Goal: Task Accomplishment & Management: Manage account settings

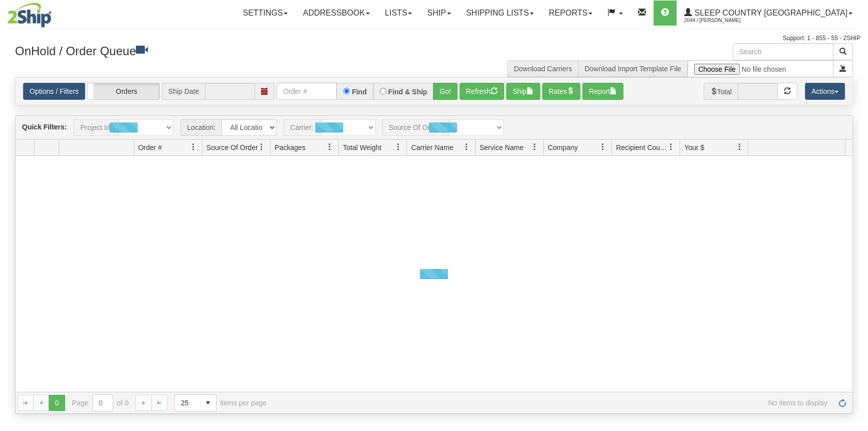
type input "[DATE]"
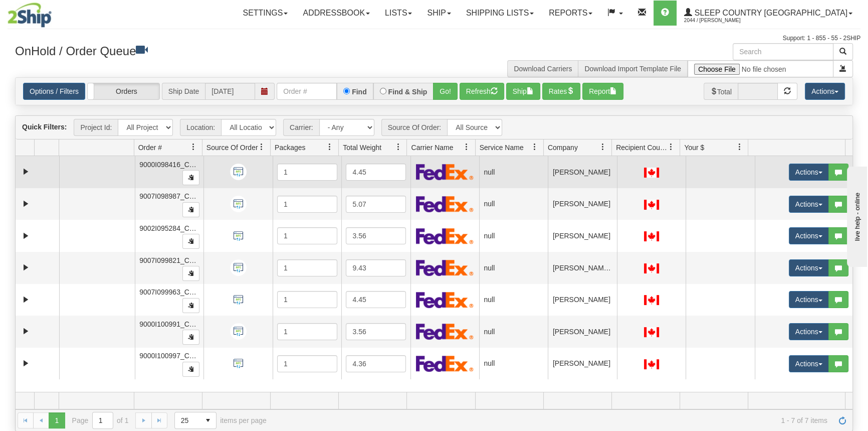
click at [88, 175] on td at bounding box center [97, 172] width 76 height 32
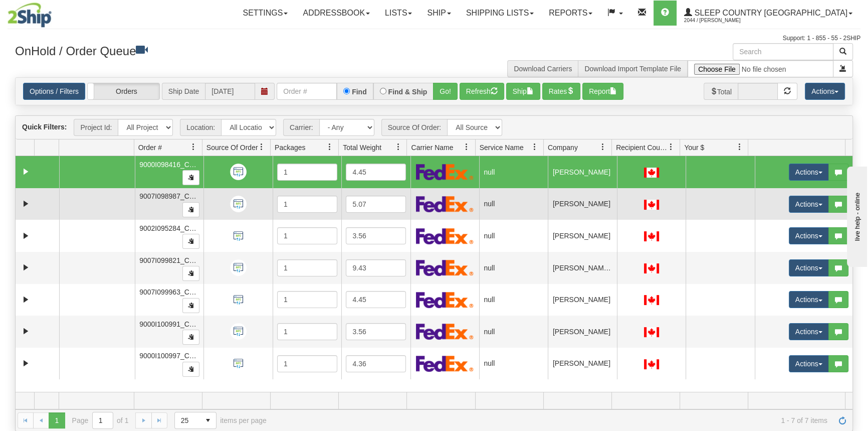
click at [87, 206] on td at bounding box center [97, 204] width 76 height 32
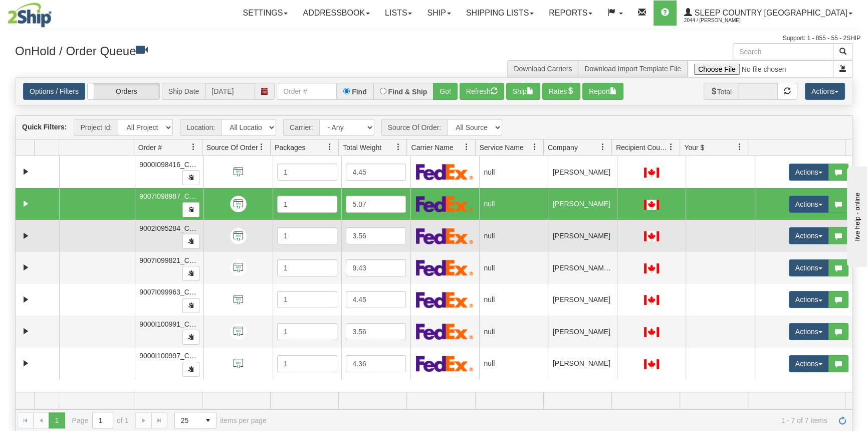
click at [89, 246] on td at bounding box center [97, 236] width 76 height 32
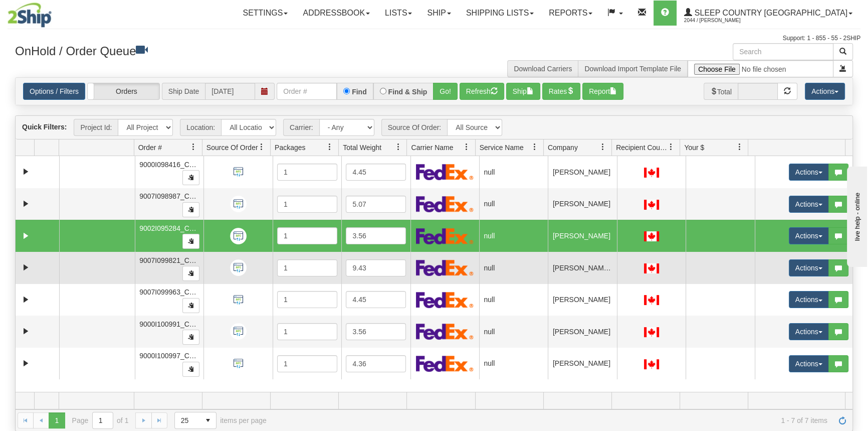
click at [88, 275] on td at bounding box center [97, 268] width 76 height 32
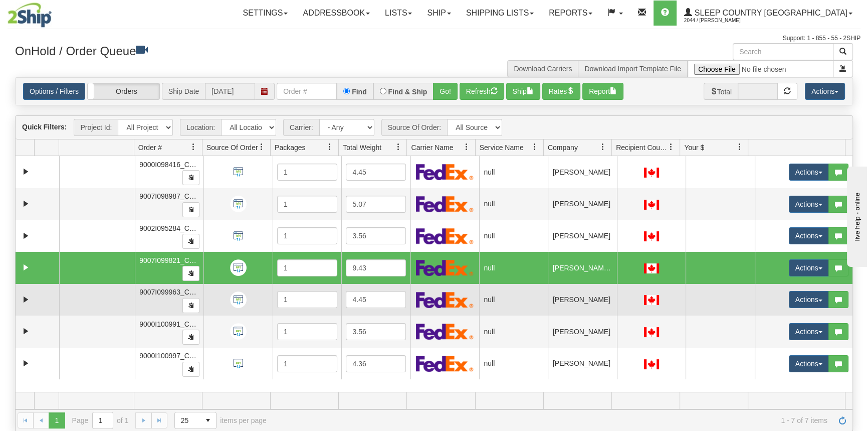
click at [93, 296] on td at bounding box center [97, 300] width 76 height 32
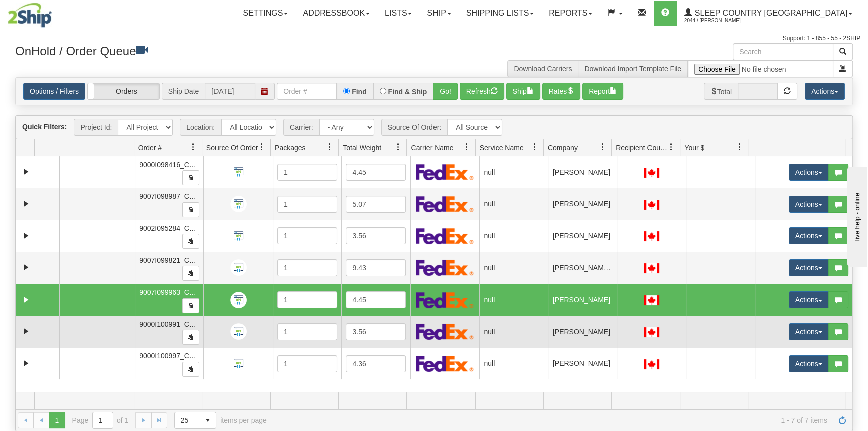
click at [91, 322] on td at bounding box center [97, 331] width 76 height 32
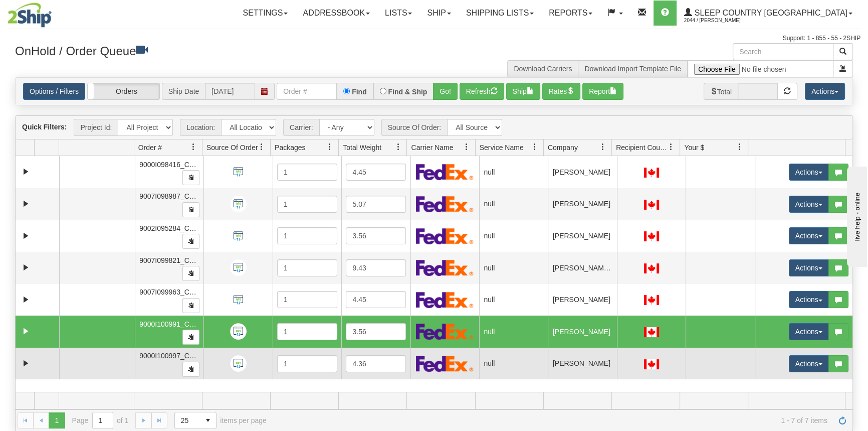
drag, startPoint x: 95, startPoint y: 365, endPoint x: 99, endPoint y: 358, distance: 8.1
click at [95, 366] on td at bounding box center [97, 363] width 76 height 32
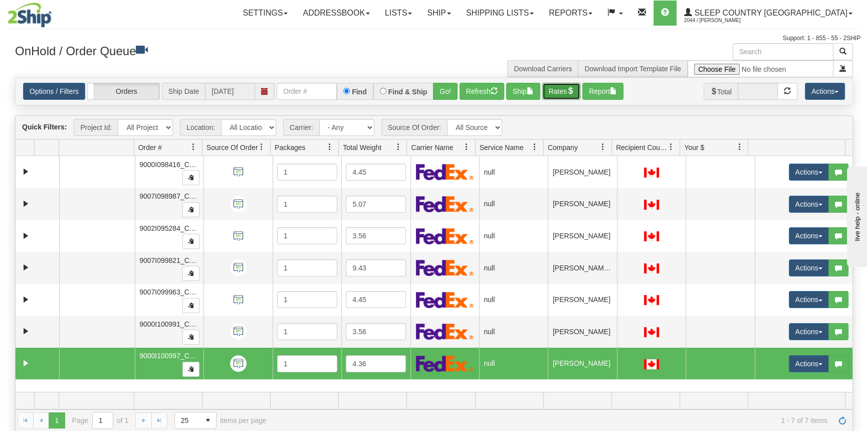
click at [558, 92] on button "Rates" at bounding box center [561, 91] width 39 height 17
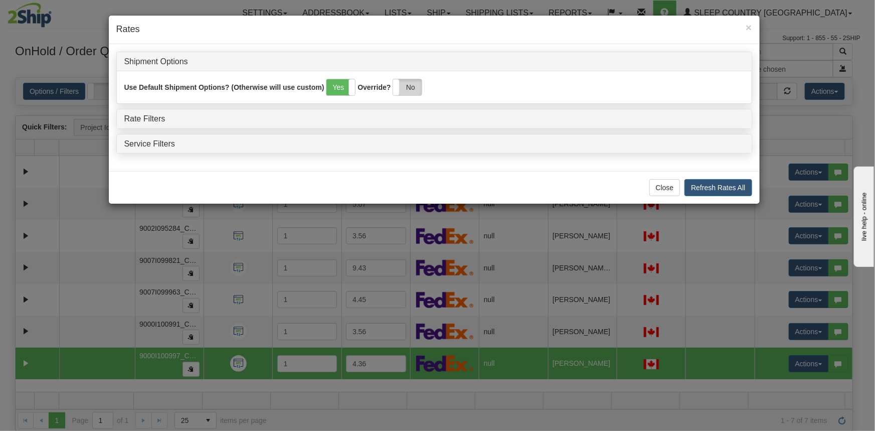
click at [413, 89] on label "No" at bounding box center [407, 87] width 29 height 16
click at [150, 117] on link "Rate Filters" at bounding box center [144, 118] width 41 height 9
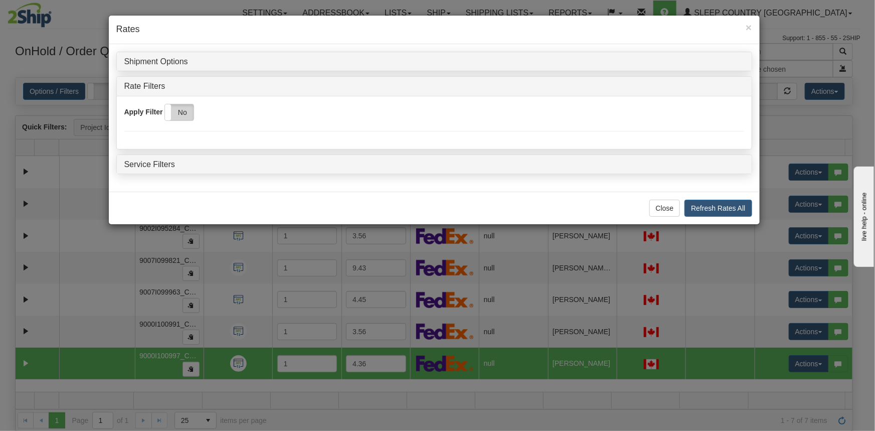
click at [186, 110] on label "No" at bounding box center [179, 112] width 29 height 16
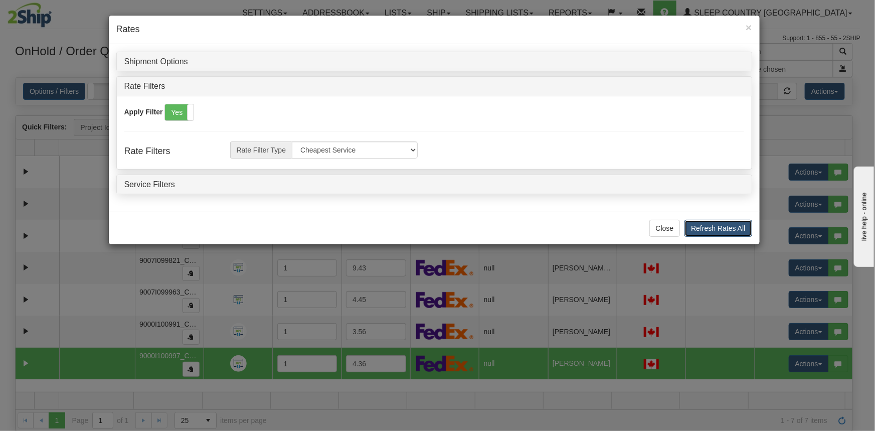
click at [701, 223] on button "Refresh Rates All" at bounding box center [717, 228] width 67 height 17
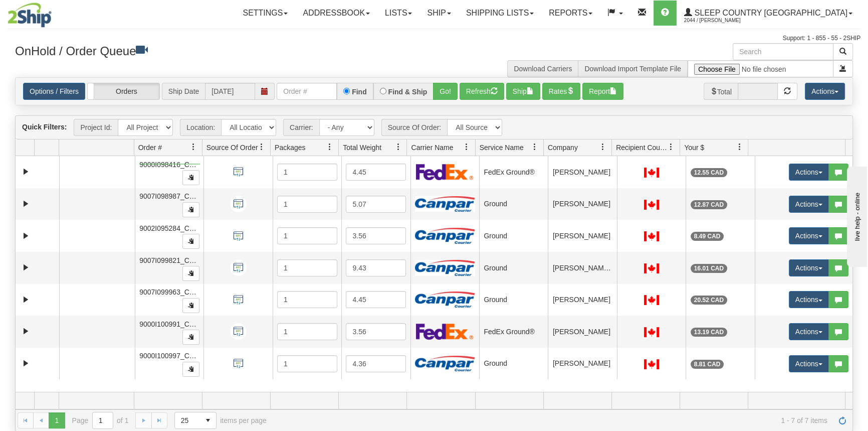
drag, startPoint x: 139, startPoint y: 164, endPoint x: 180, endPoint y: 162, distance: 40.7
click at [180, 162] on span "9000I098416_CATH" at bounding box center [171, 164] width 64 height 8
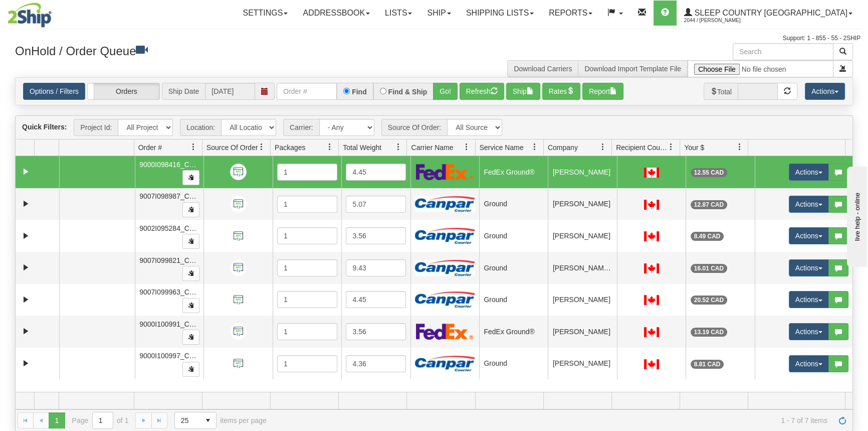
click at [171, 169] on td "9000I098416_CATH" at bounding box center [169, 172] width 69 height 32
click at [28, 171] on link "Expand" at bounding box center [26, 171] width 13 height 13
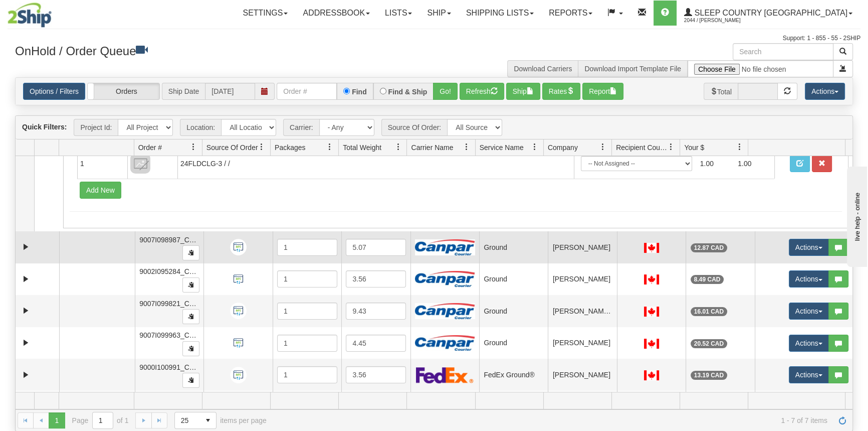
scroll to position [81, 0]
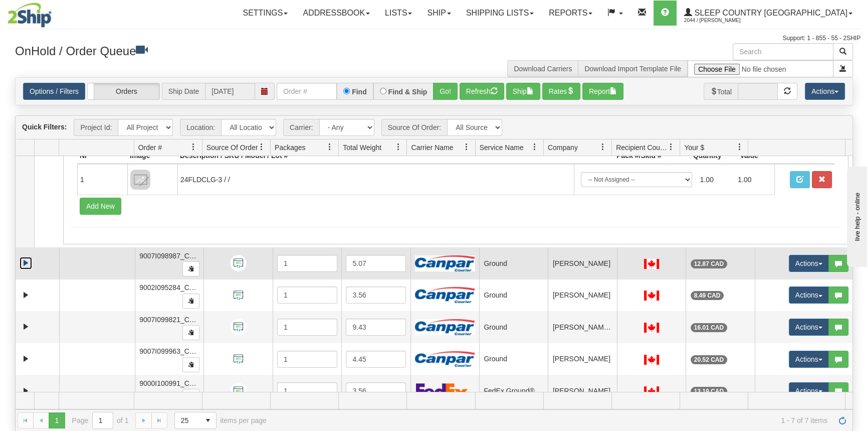
click at [29, 263] on link "Expand" at bounding box center [26, 263] width 13 height 13
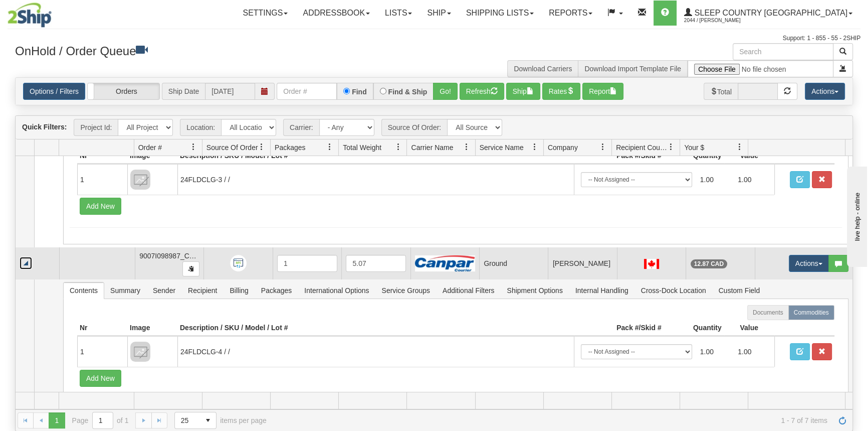
click at [24, 266] on link "Collapse" at bounding box center [26, 263] width 13 height 13
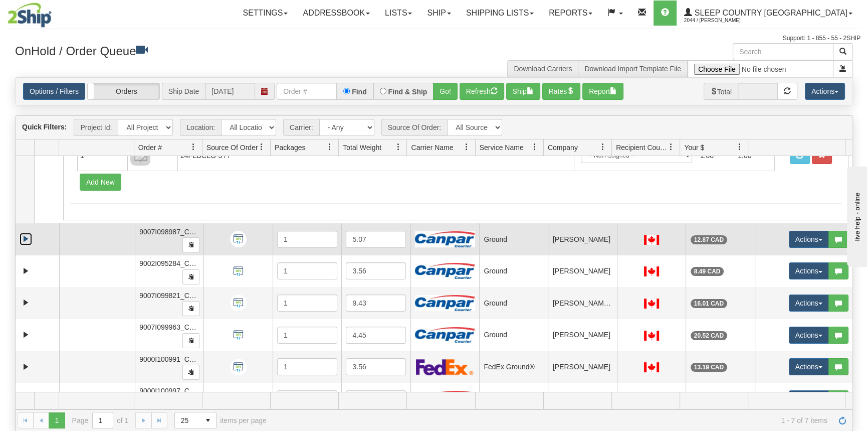
scroll to position [126, 0]
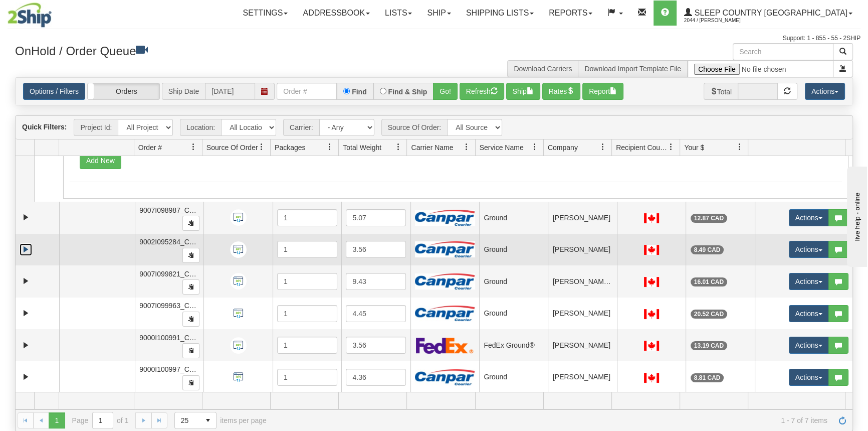
click at [20, 246] on link "Expand" at bounding box center [26, 249] width 13 height 13
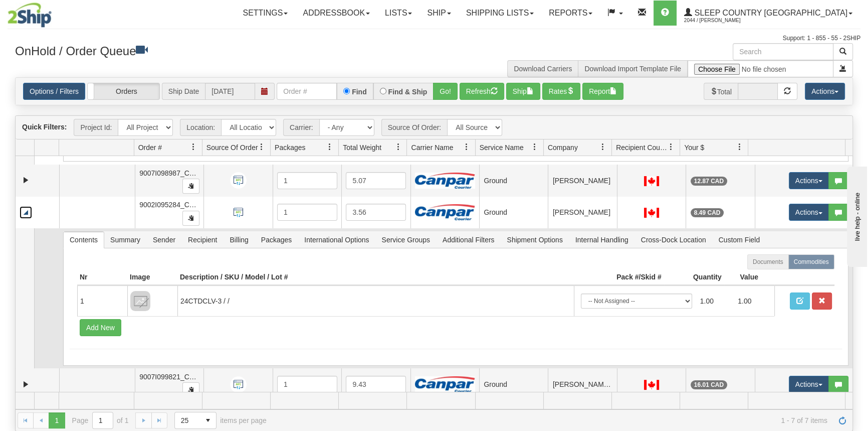
scroll to position [266, 0]
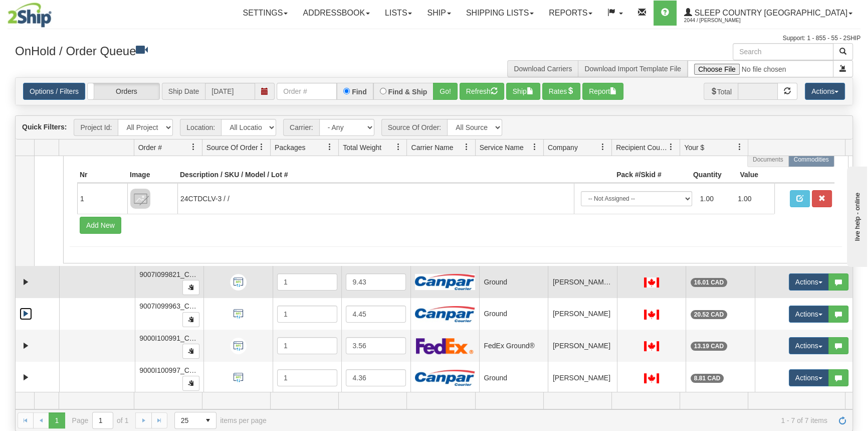
drag, startPoint x: 25, startPoint y: 311, endPoint x: 68, endPoint y: 294, distance: 45.7
click at [25, 311] on link "Expand" at bounding box center [26, 313] width 13 height 13
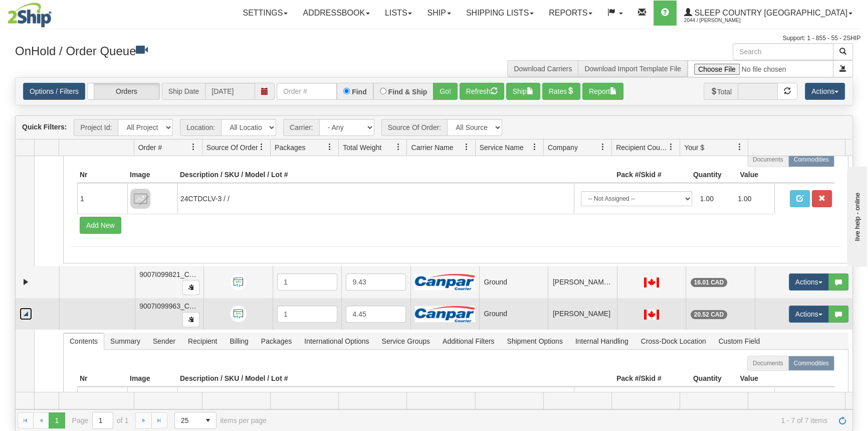
click at [59, 309] on td at bounding box center [97, 314] width 76 height 32
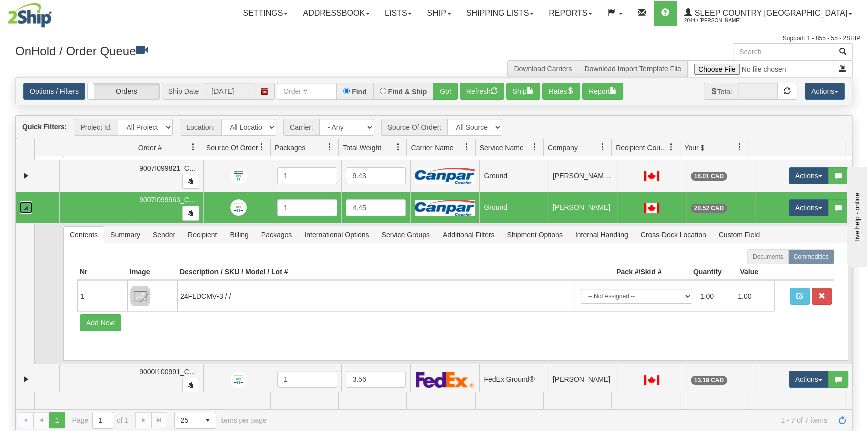
scroll to position [403, 0]
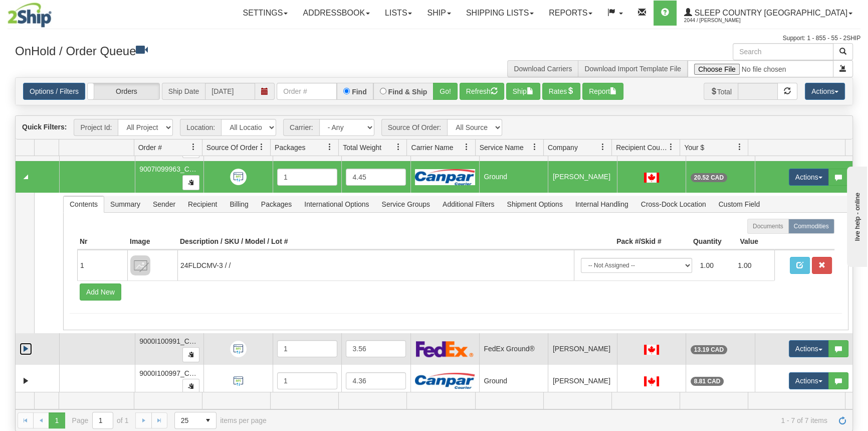
click at [29, 346] on link "Expand" at bounding box center [26, 348] width 13 height 13
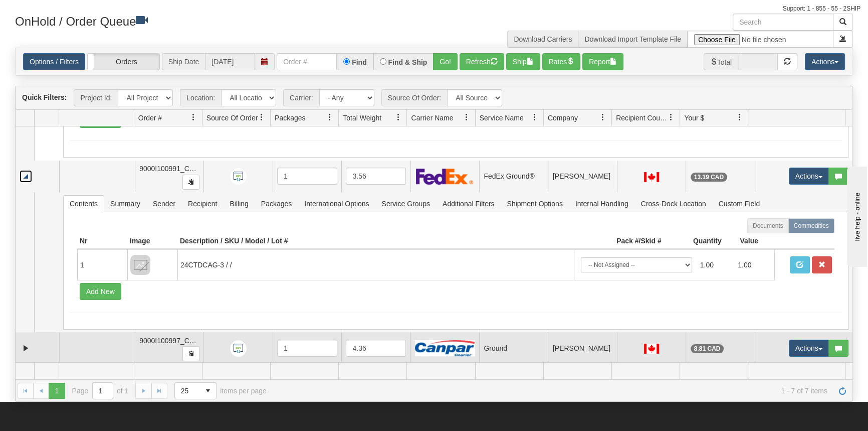
scroll to position [45, 0]
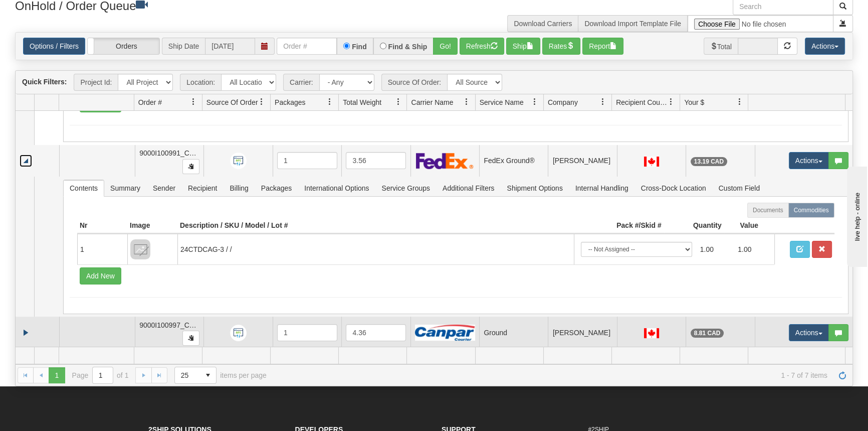
click at [20, 327] on td at bounding box center [38, 332] width 44 height 32
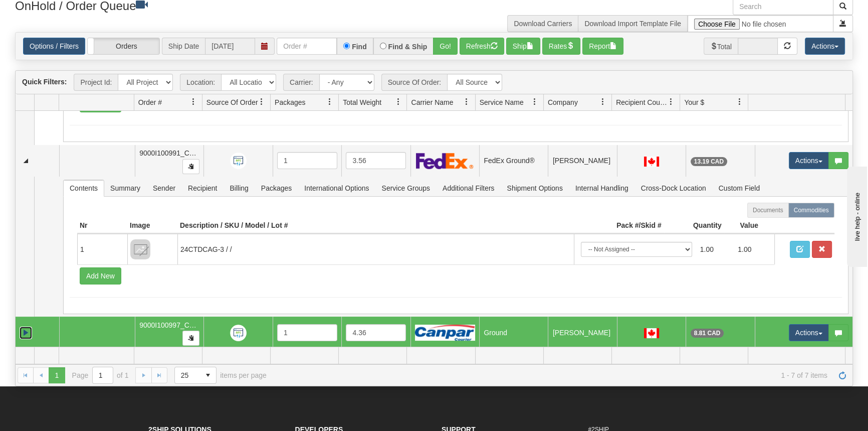
click at [30, 326] on link "Expand" at bounding box center [26, 332] width 13 height 13
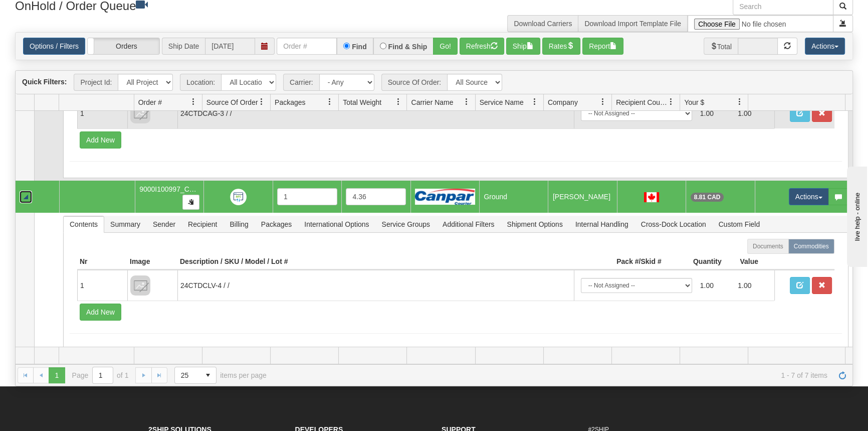
scroll to position [685, 0]
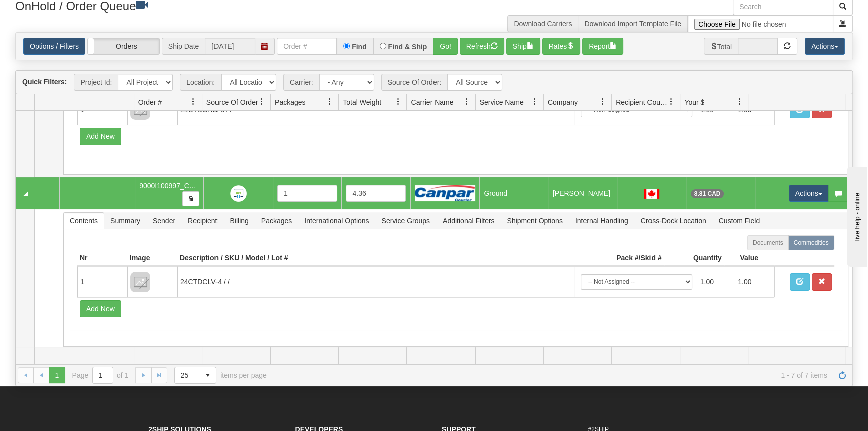
click at [310, 356] on td at bounding box center [304, 355] width 68 height 17
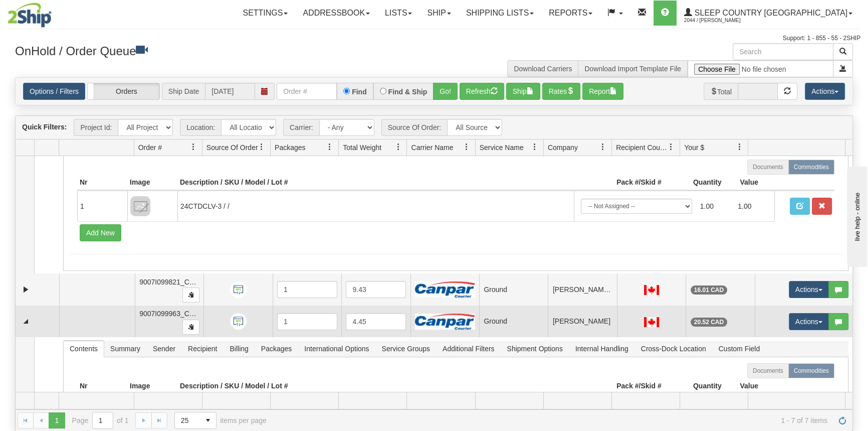
scroll to position [275, 0]
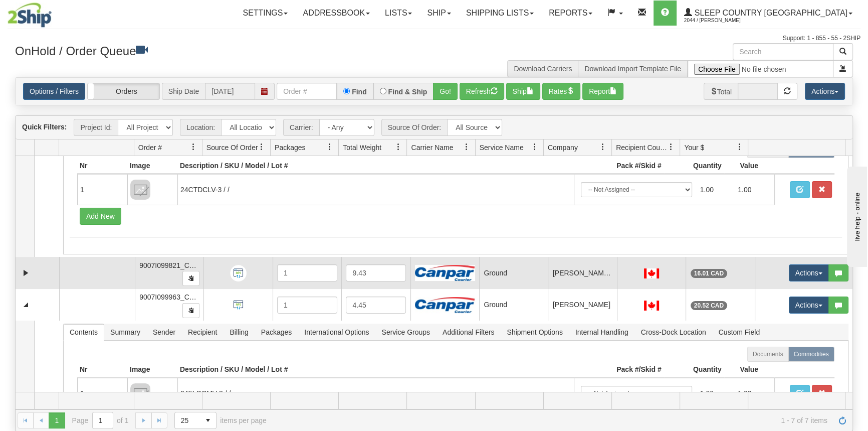
click at [21, 277] on td at bounding box center [38, 273] width 44 height 32
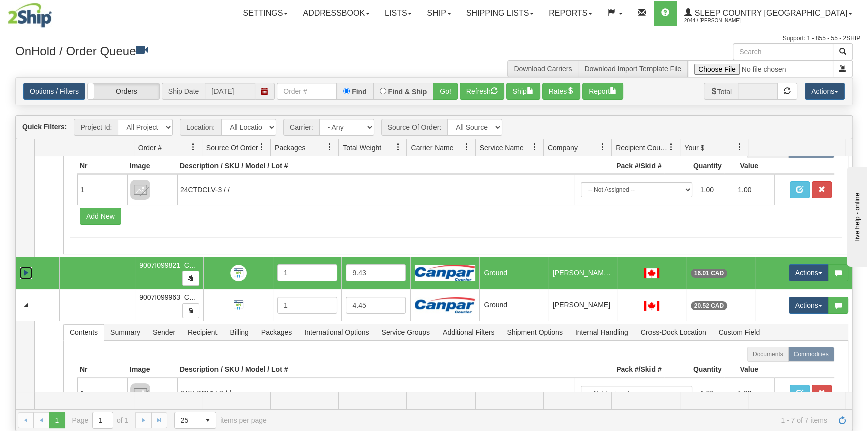
click at [21, 276] on link "Expand" at bounding box center [26, 273] width 13 height 13
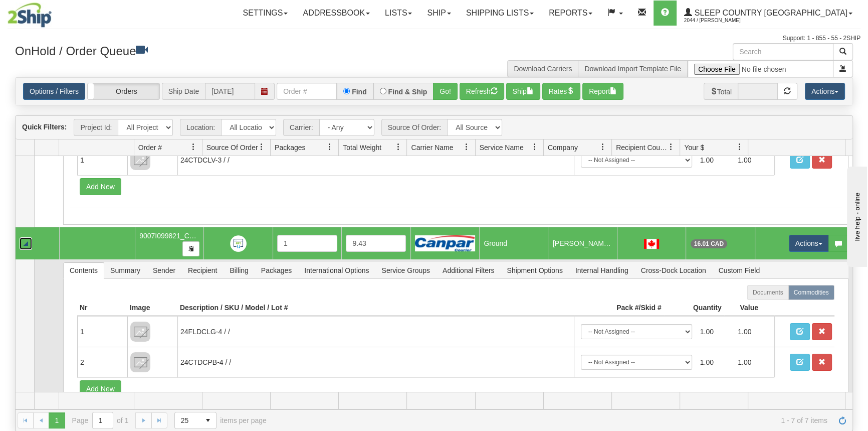
scroll to position [320, 0]
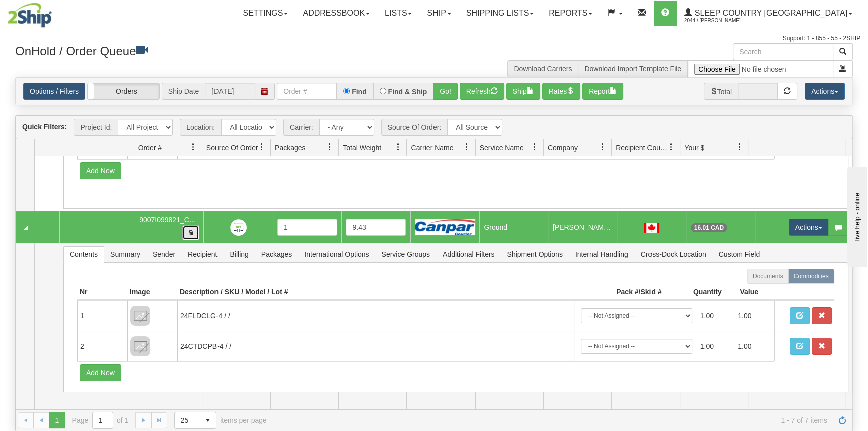
click at [194, 236] on button "button" at bounding box center [190, 232] width 17 height 15
click at [27, 225] on link "Collapse" at bounding box center [26, 227] width 13 height 13
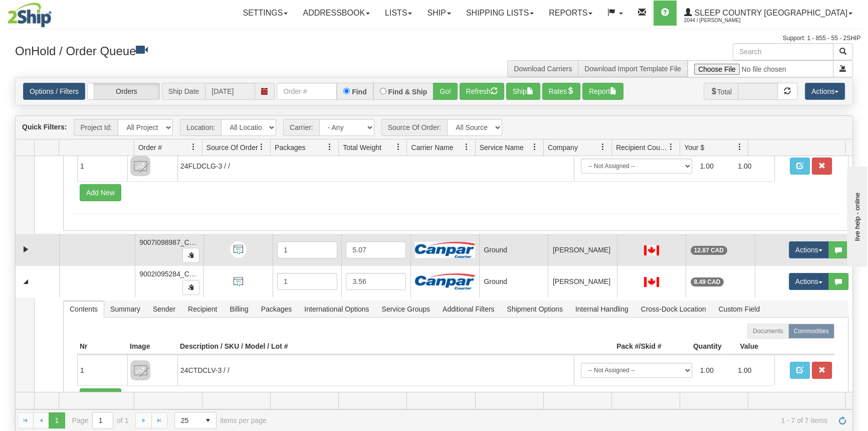
scroll to position [92, 0]
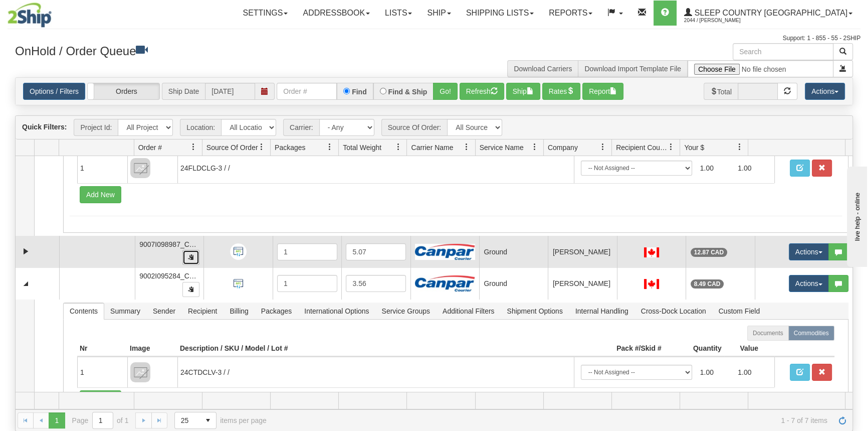
click at [186, 255] on button "button" at bounding box center [190, 257] width 17 height 15
click at [26, 250] on link "Expand" at bounding box center [26, 251] width 13 height 13
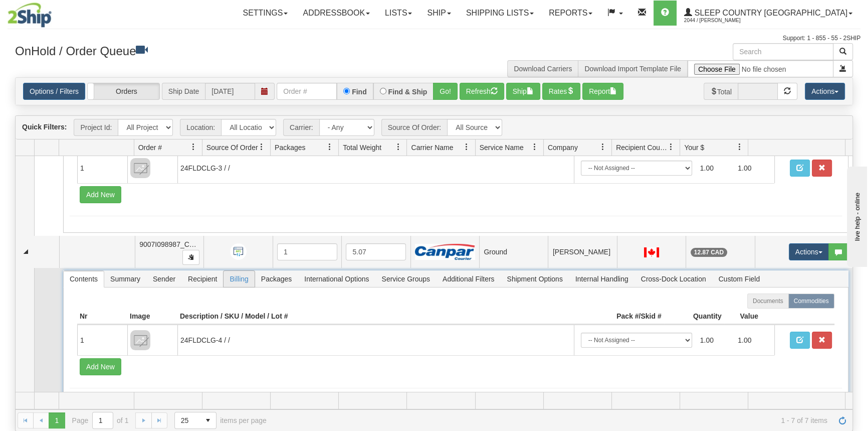
click at [235, 277] on span "Billing" at bounding box center [239, 279] width 31 height 16
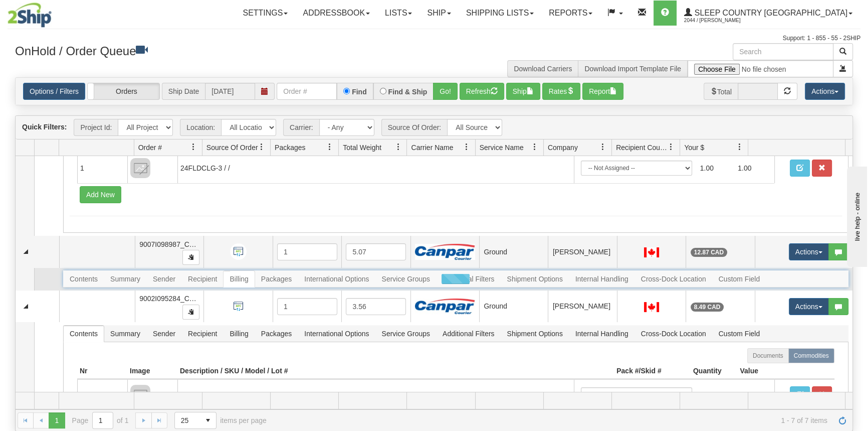
click at [209, 277] on div at bounding box center [456, 278] width 786 height 17
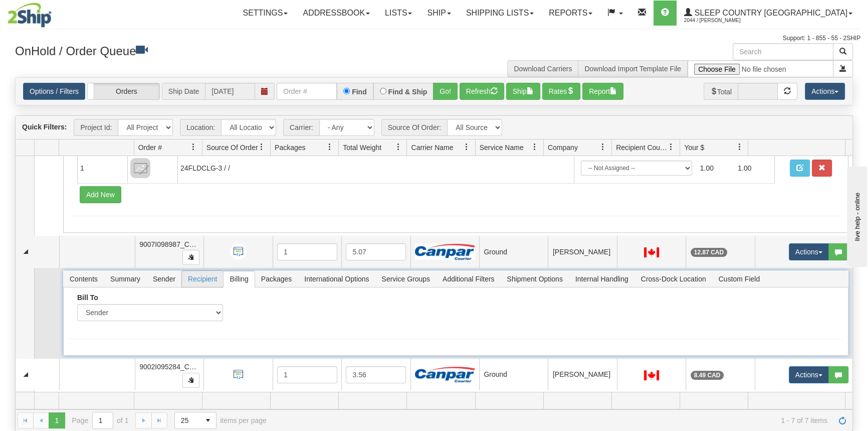
click at [209, 277] on span "Recipient" at bounding box center [202, 279] width 41 height 16
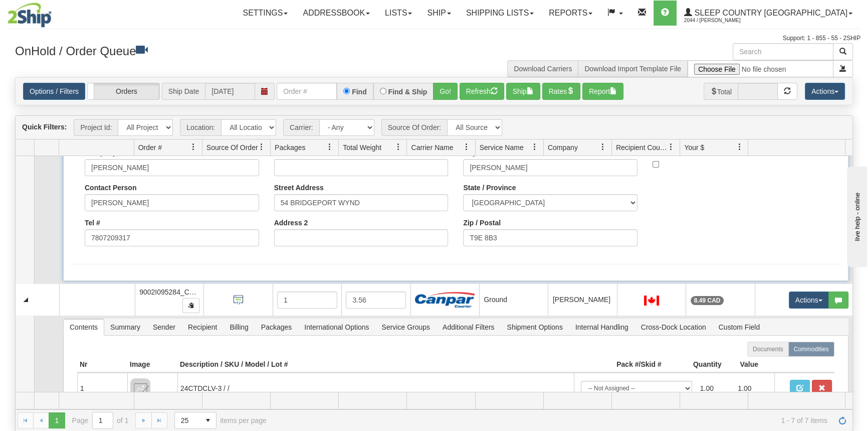
scroll to position [411, 0]
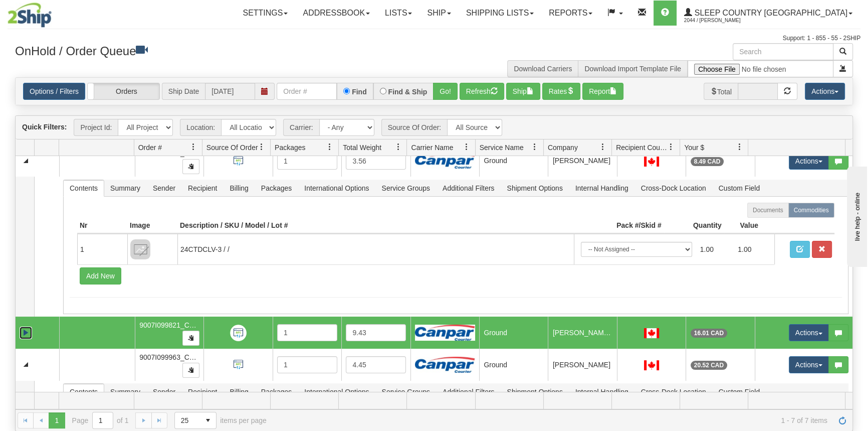
click at [20, 326] on link "Expand" at bounding box center [26, 332] width 13 height 13
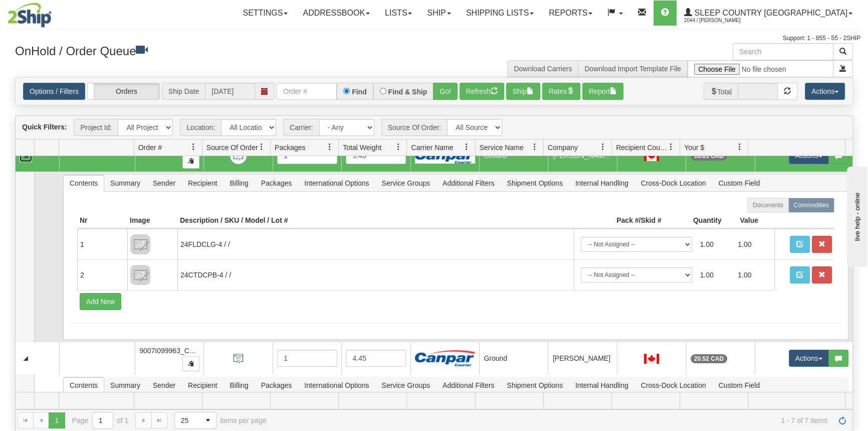
scroll to position [594, 0]
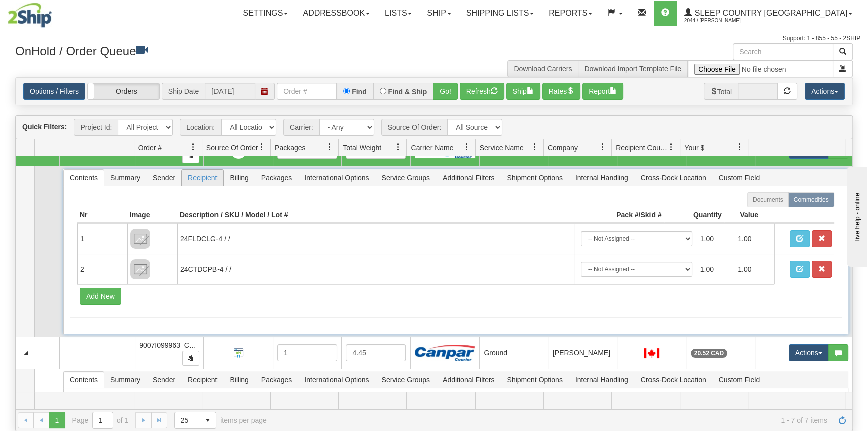
click at [196, 172] on span "Recipient" at bounding box center [202, 177] width 41 height 16
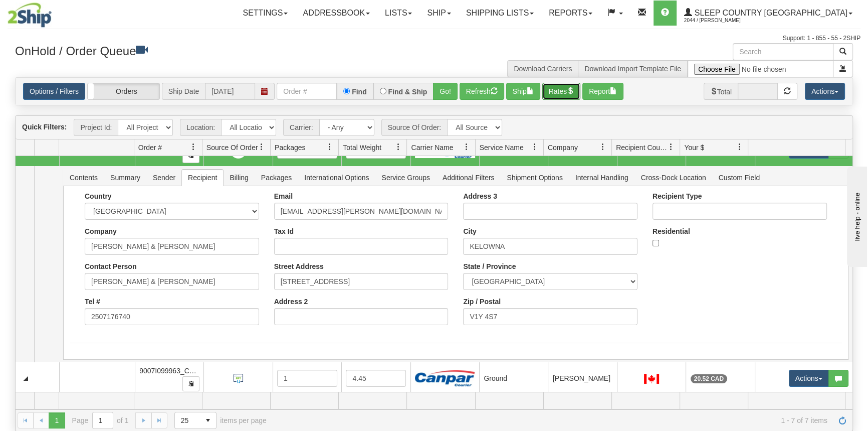
click at [552, 90] on button "Rates" at bounding box center [561, 91] width 39 height 17
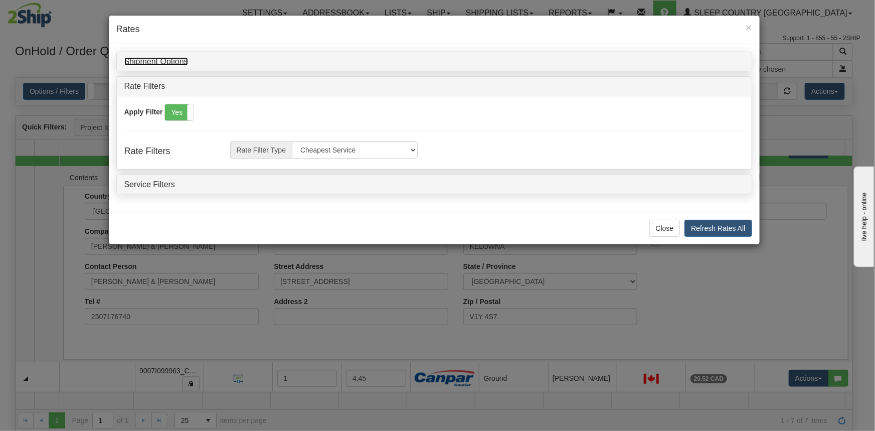
click at [177, 61] on link "Shipment Options" at bounding box center [156, 61] width 64 height 9
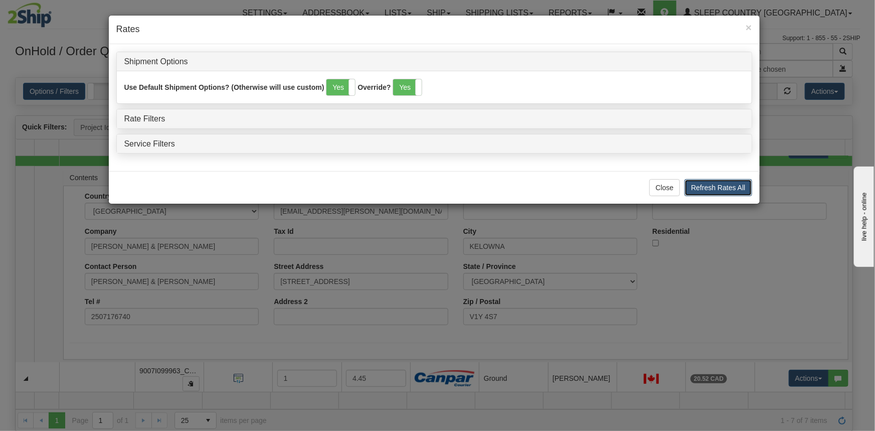
click at [696, 183] on button "Refresh Rates All" at bounding box center [717, 187] width 67 height 17
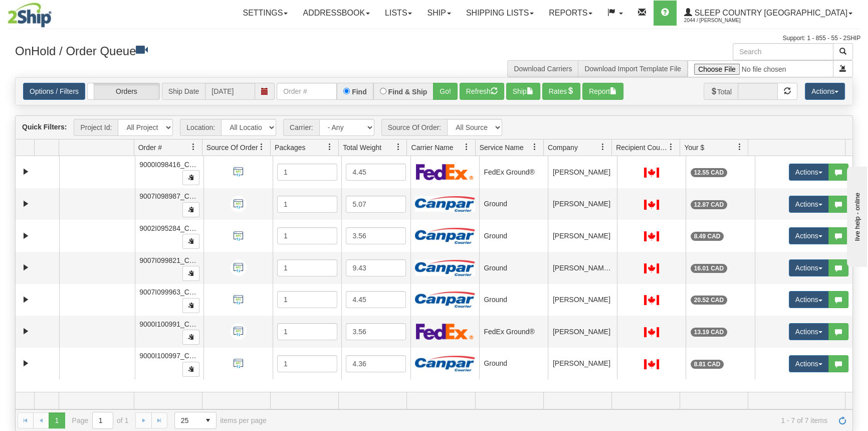
scroll to position [0, 0]
click at [547, 92] on button "Rates" at bounding box center [561, 91] width 39 height 17
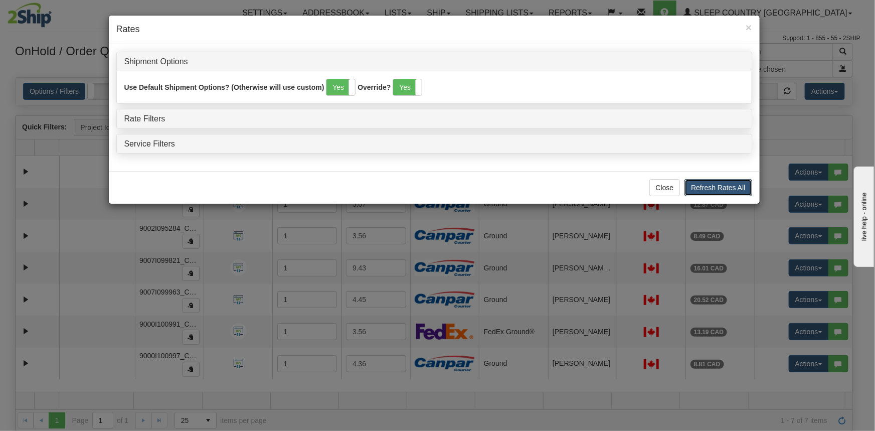
drag, startPoint x: 722, startPoint y: 186, endPoint x: 177, endPoint y: 163, distance: 545.9
click at [178, 164] on div "× Rates Shipment Options Use Default Shipment Options? (Otherwise will use cust…" at bounding box center [434, 109] width 652 height 189
click at [145, 110] on div "Rate Filters" at bounding box center [434, 118] width 635 height 19
click at [144, 114] on link "Rate Filters" at bounding box center [144, 118] width 41 height 9
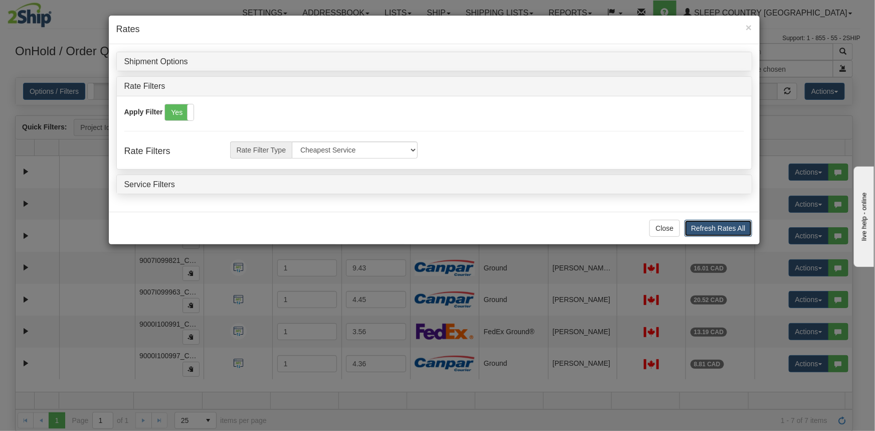
click at [702, 233] on button "Refresh Rates All" at bounding box center [717, 228] width 67 height 17
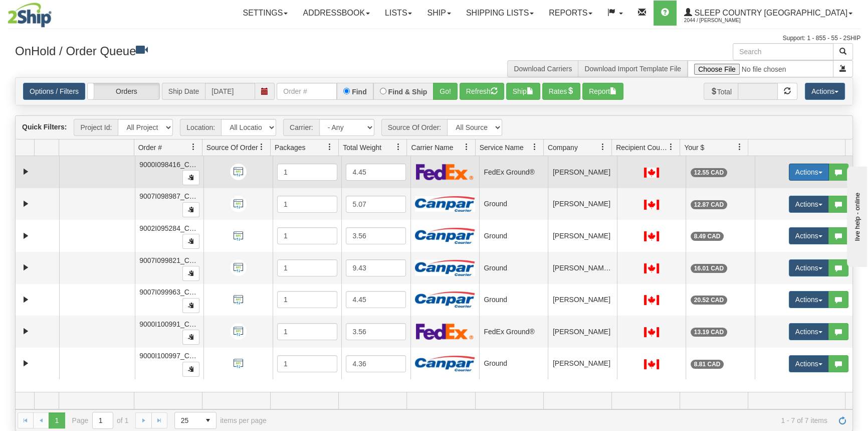
click at [794, 176] on button "Actions" at bounding box center [809, 171] width 40 height 17
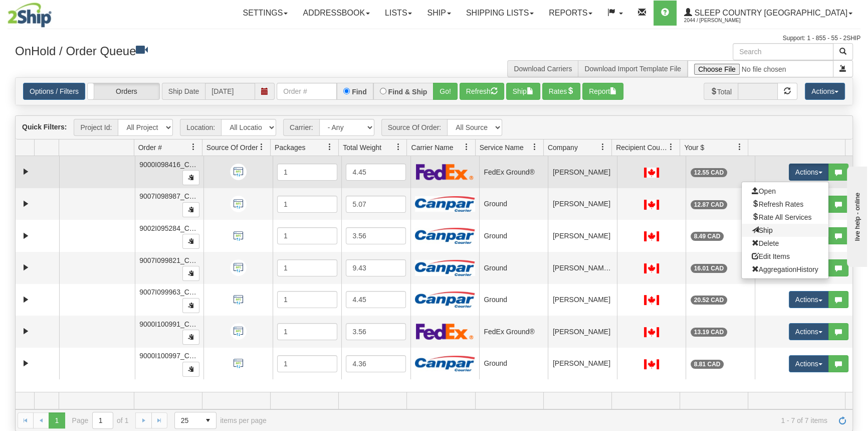
click at [772, 231] on link "Ship" at bounding box center [785, 230] width 87 height 13
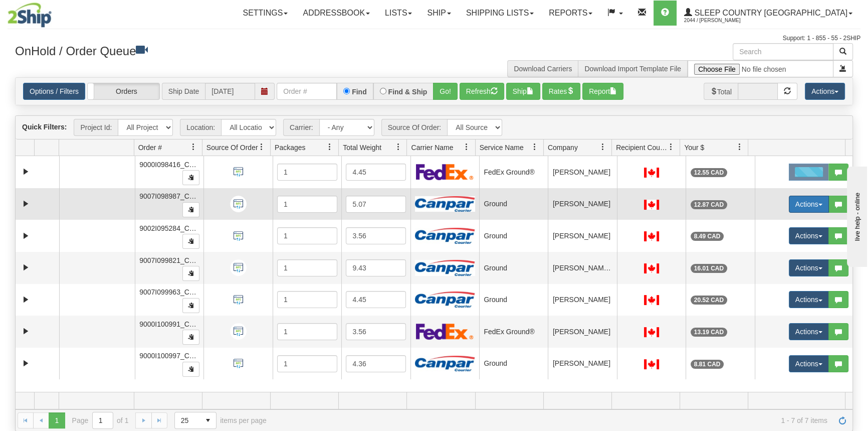
click at [797, 201] on button "Actions" at bounding box center [809, 204] width 40 height 17
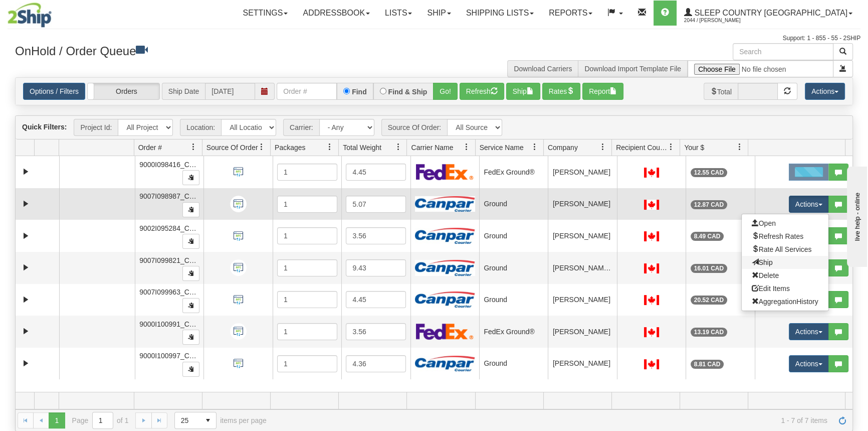
click at [789, 261] on link "Ship" at bounding box center [785, 262] width 87 height 13
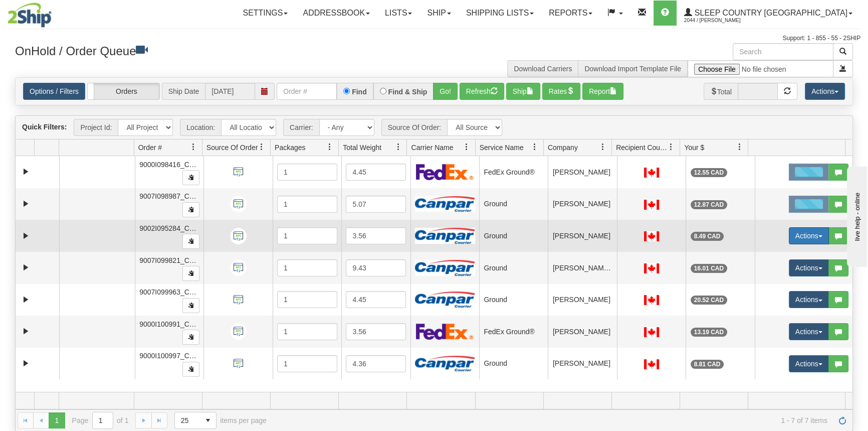
click at [802, 233] on button "Actions" at bounding box center [809, 235] width 40 height 17
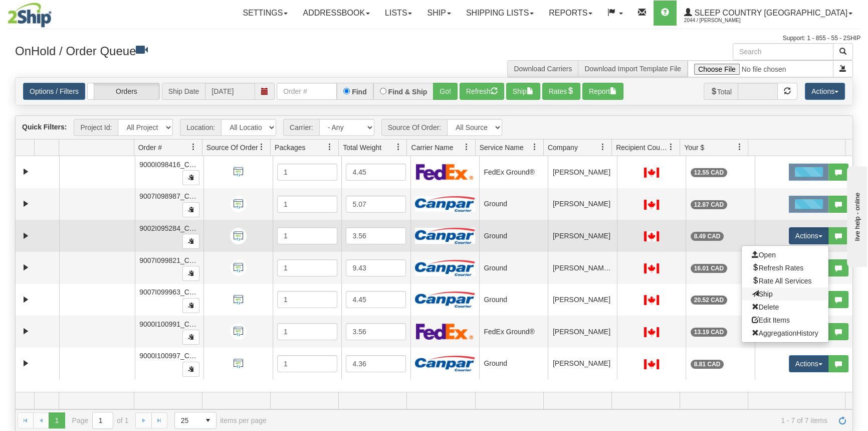
click at [782, 287] on link "Ship" at bounding box center [785, 293] width 87 height 13
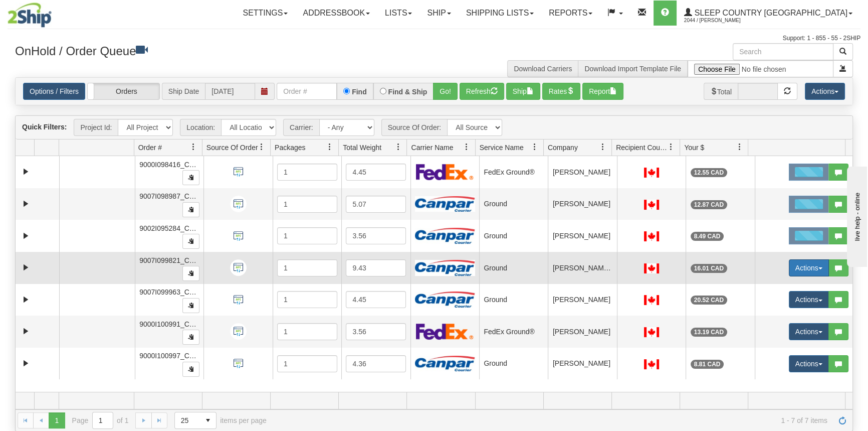
click at [802, 264] on button "Actions" at bounding box center [809, 267] width 40 height 17
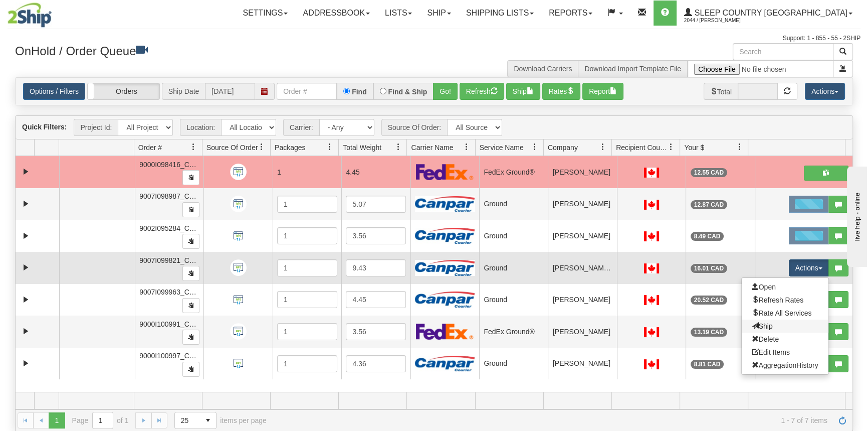
click at [773, 326] on link "Ship" at bounding box center [785, 325] width 87 height 13
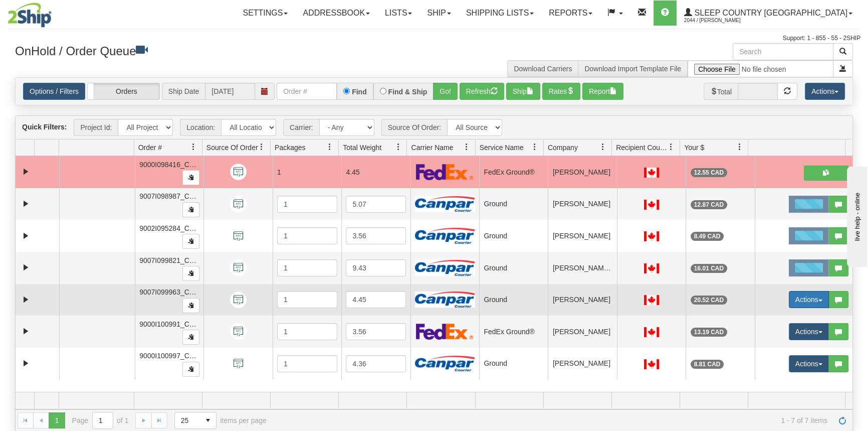
click at [801, 298] on button "Actions" at bounding box center [809, 299] width 40 height 17
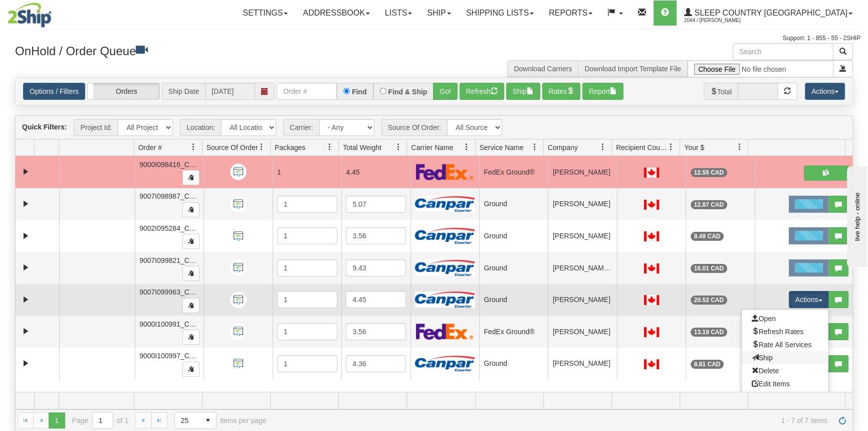
click at [780, 353] on link "Ship" at bounding box center [785, 357] width 87 height 13
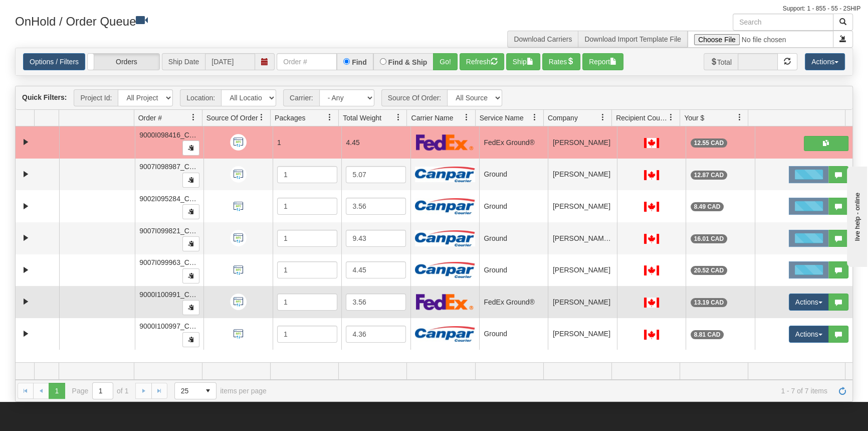
scroll to position [45, 0]
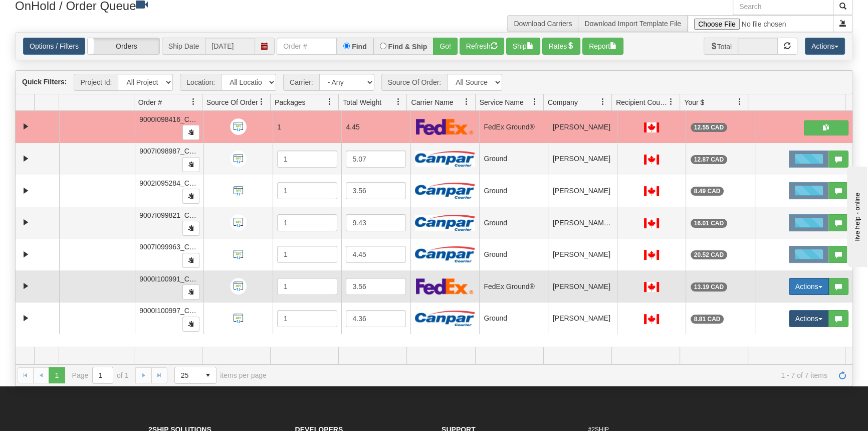
click at [794, 281] on button "Actions" at bounding box center [809, 286] width 40 height 17
click at [771, 338] on link "Ship" at bounding box center [785, 344] width 87 height 13
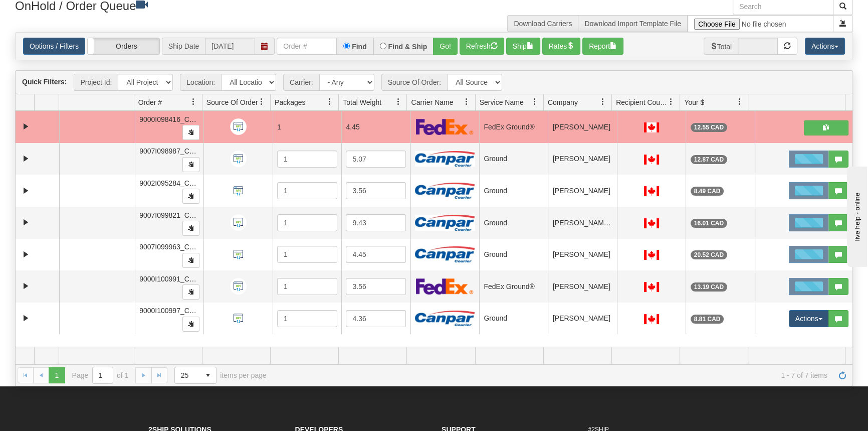
scroll to position [136, 0]
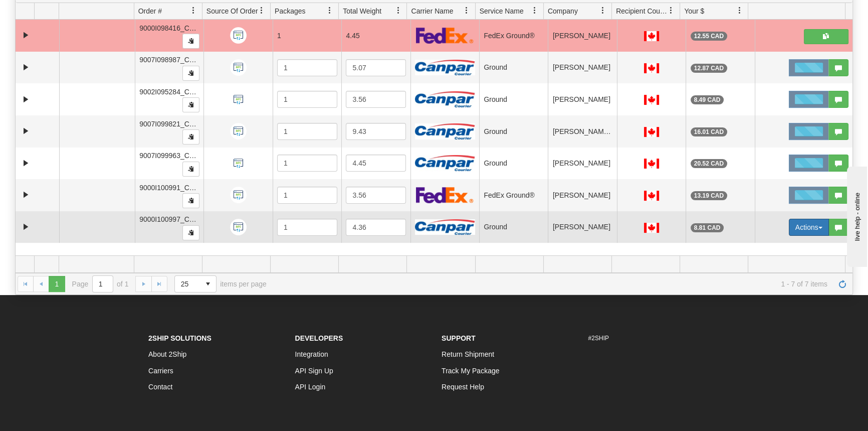
click at [797, 233] on button "Actions" at bounding box center [809, 227] width 40 height 17
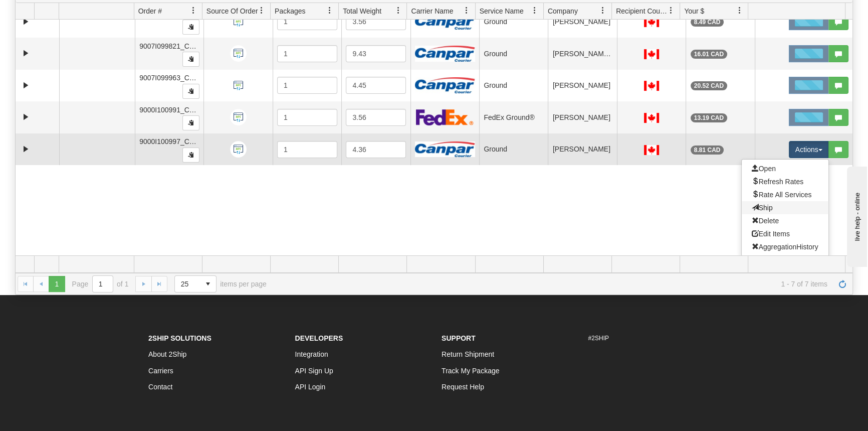
click at [769, 206] on link "Ship" at bounding box center [785, 207] width 87 height 13
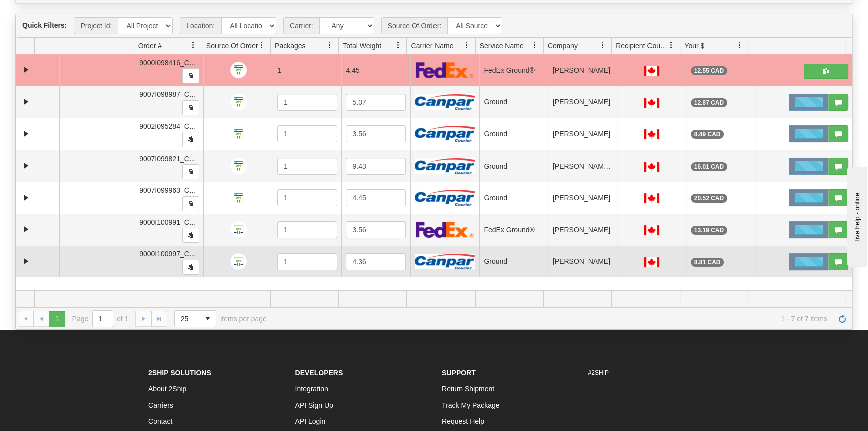
scroll to position [0, 0]
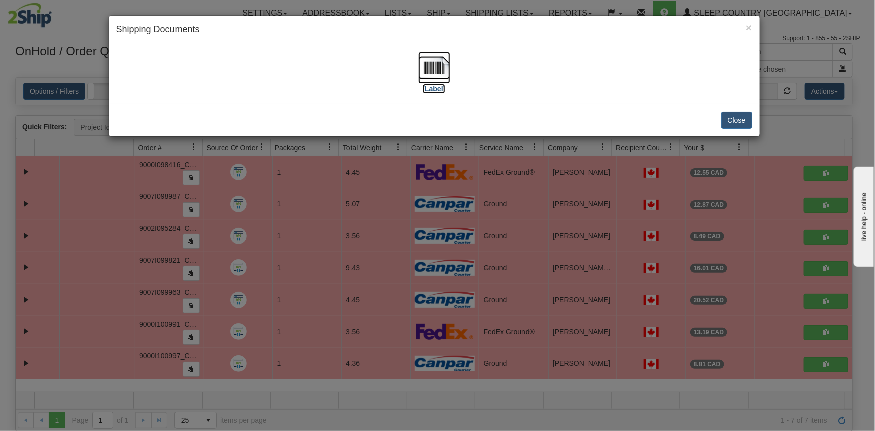
click at [442, 87] on label "[Label]" at bounding box center [434, 89] width 23 height 10
drag, startPoint x: 722, startPoint y: 119, endPoint x: 761, endPoint y: 60, distance: 71.1
click at [722, 119] on button "Close" at bounding box center [736, 120] width 31 height 17
